Goal: Check status

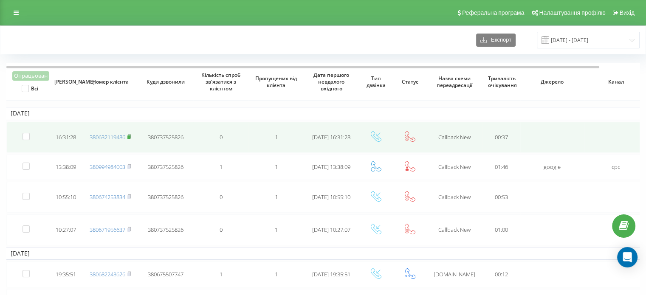
click at [130, 135] on rect at bounding box center [128, 137] width 3 height 4
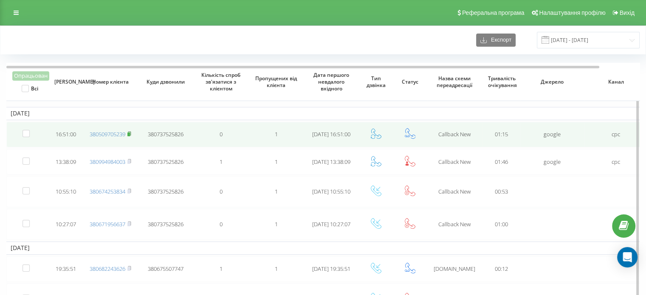
click at [130, 132] on rect at bounding box center [128, 134] width 3 height 4
